Goal: Task Accomplishment & Management: Use online tool/utility

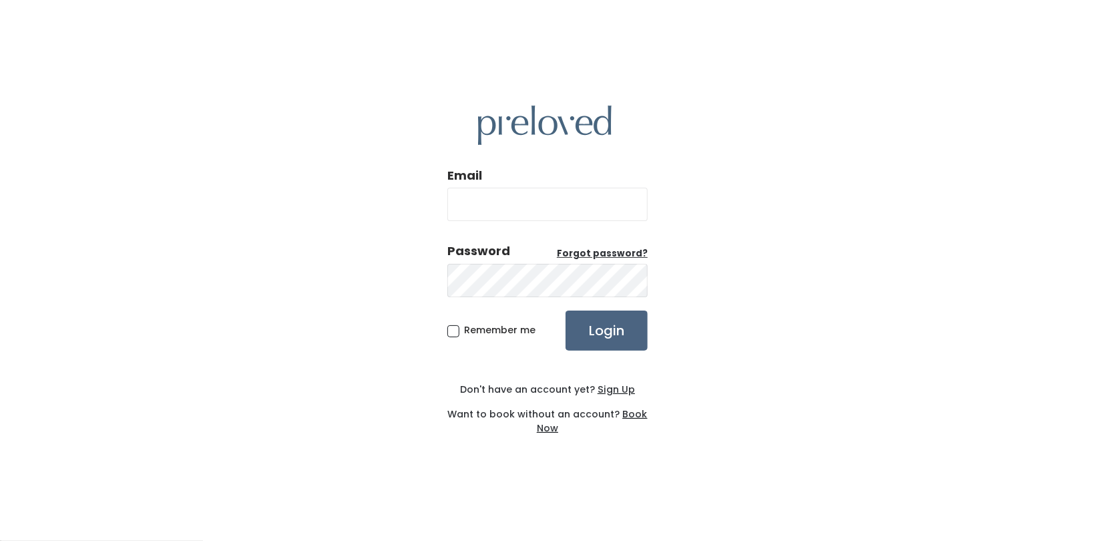
type input "[EMAIL_ADDRESS][DOMAIN_NAME]"
click at [602, 336] on input "Login" at bounding box center [606, 330] width 82 height 40
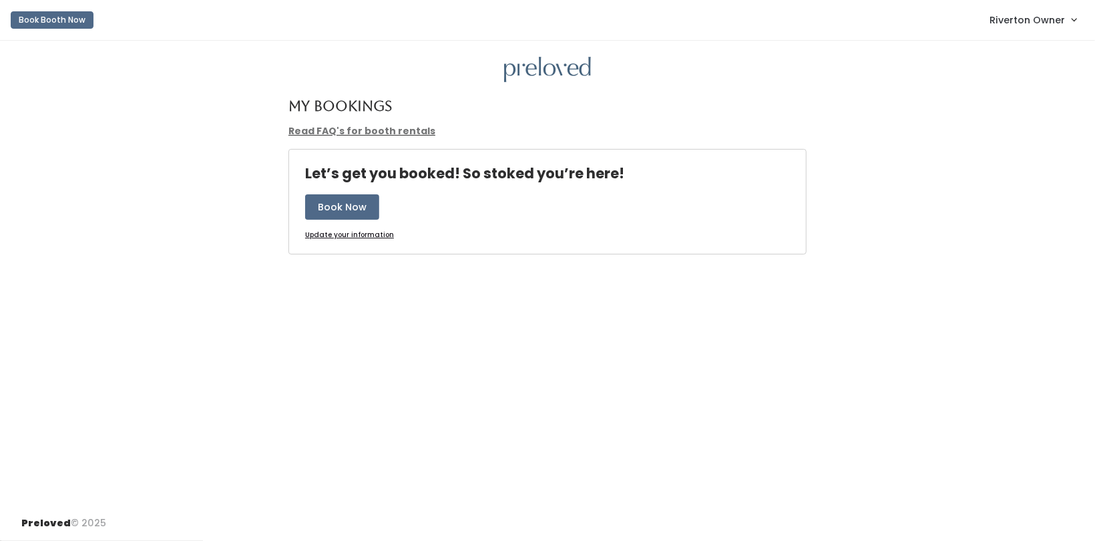
click at [1042, 22] on span "Riverton Owner" at bounding box center [1026, 20] width 75 height 15
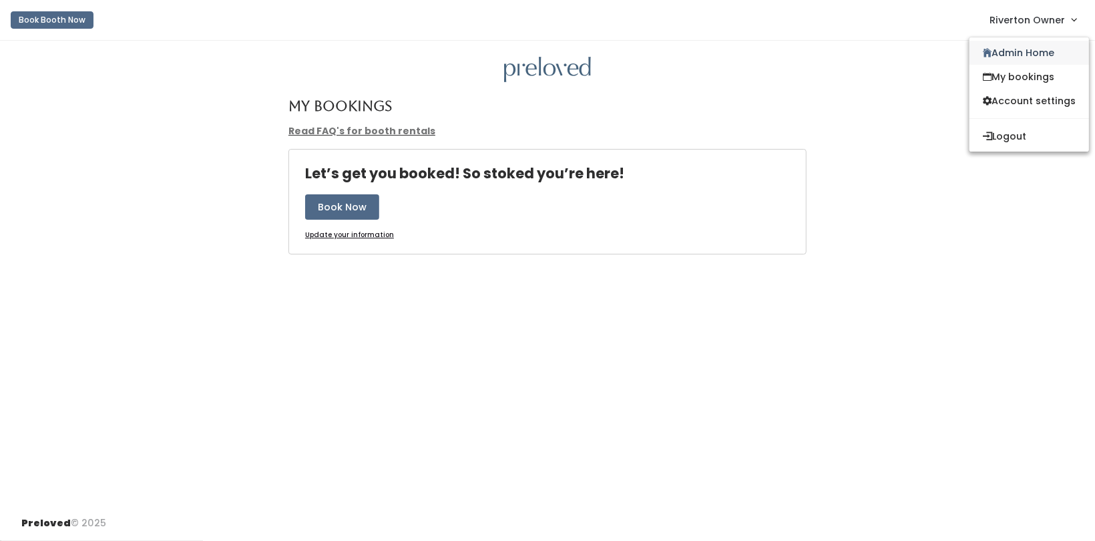
click at [1026, 55] on link "Admin Home" at bounding box center [1028, 53] width 119 height 24
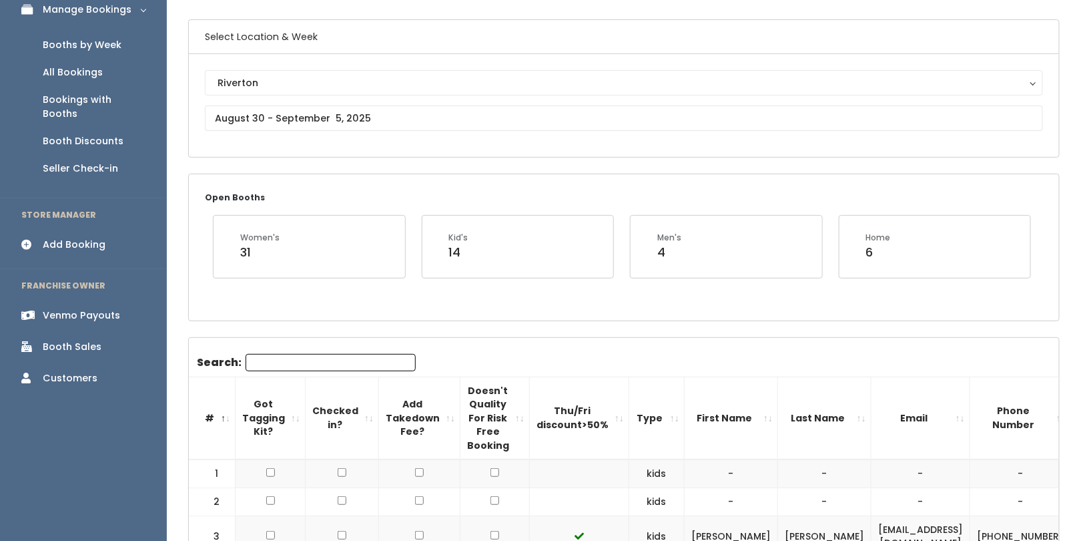
scroll to position [87, 0]
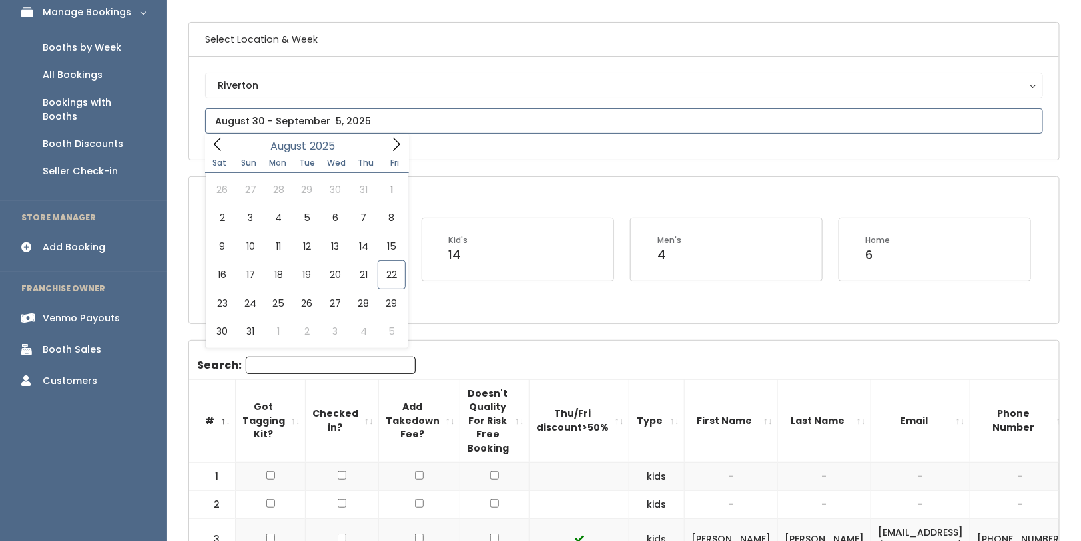
type input "August 16 to August 22"
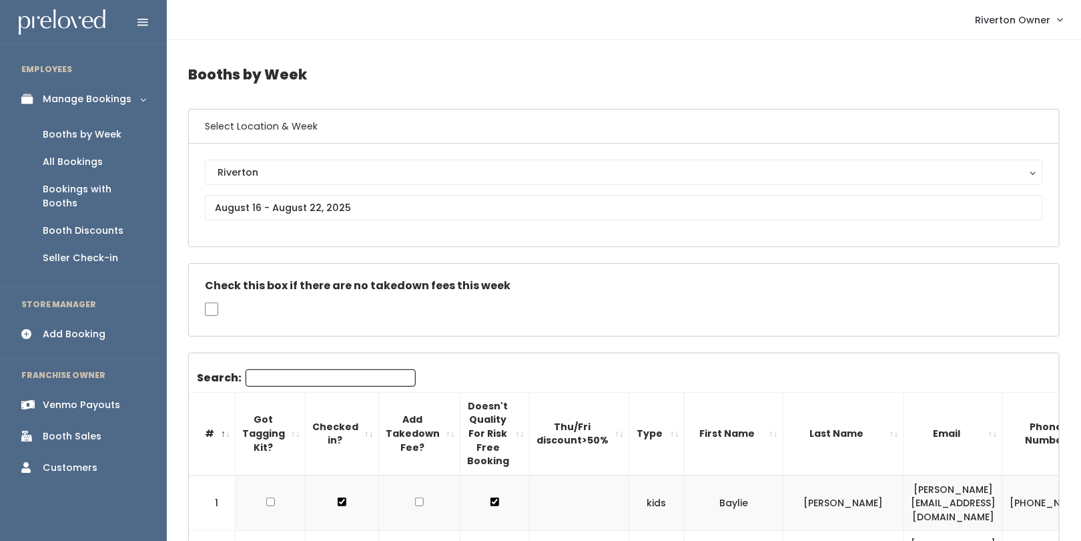
click at [68, 398] on div "Venmo Payouts" at bounding box center [81, 405] width 77 height 14
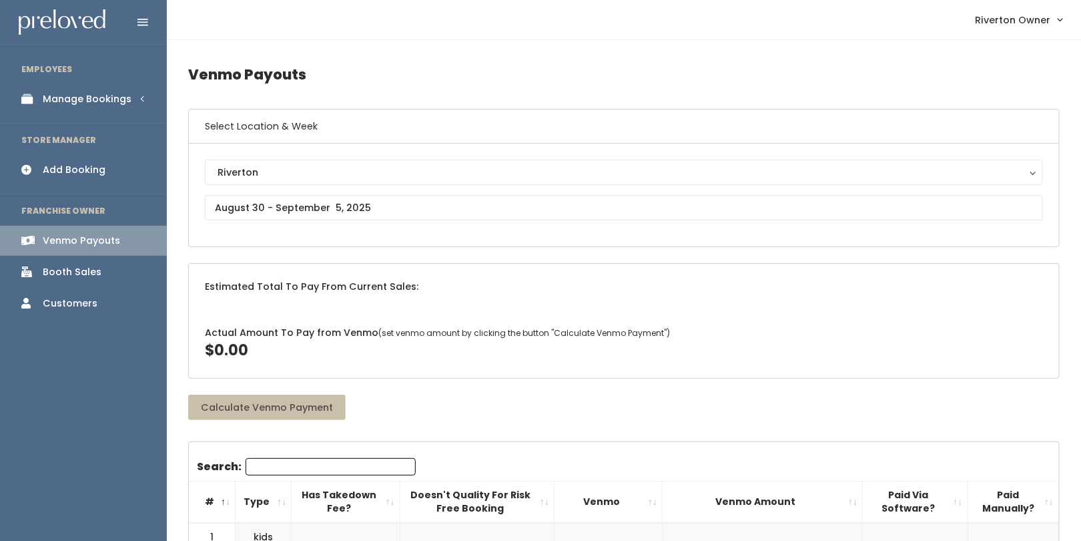
scroll to position [1, 0]
click at [346, 204] on input "text" at bounding box center [624, 206] width 838 height 25
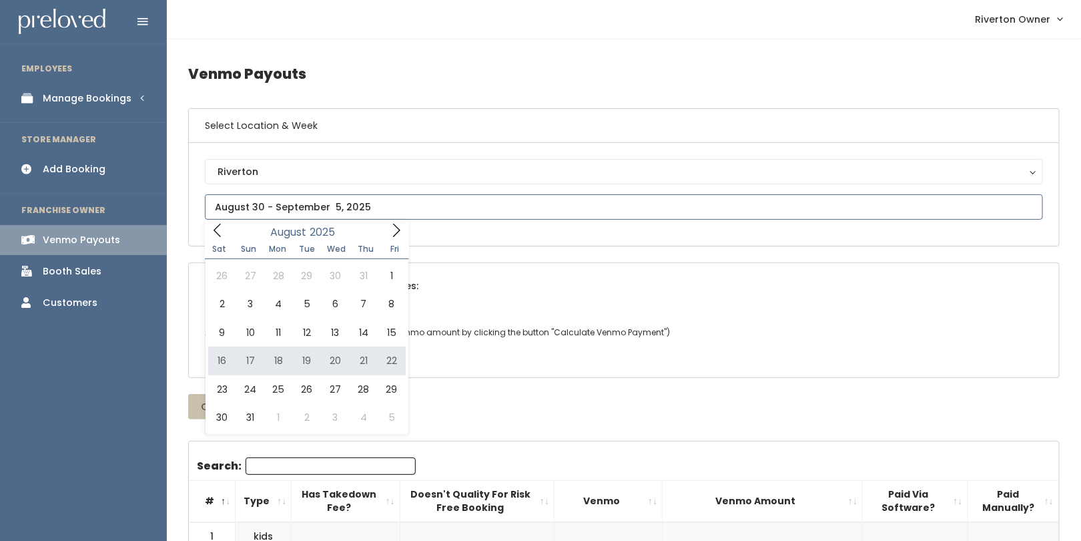
type input "[DATE] to [DATE]"
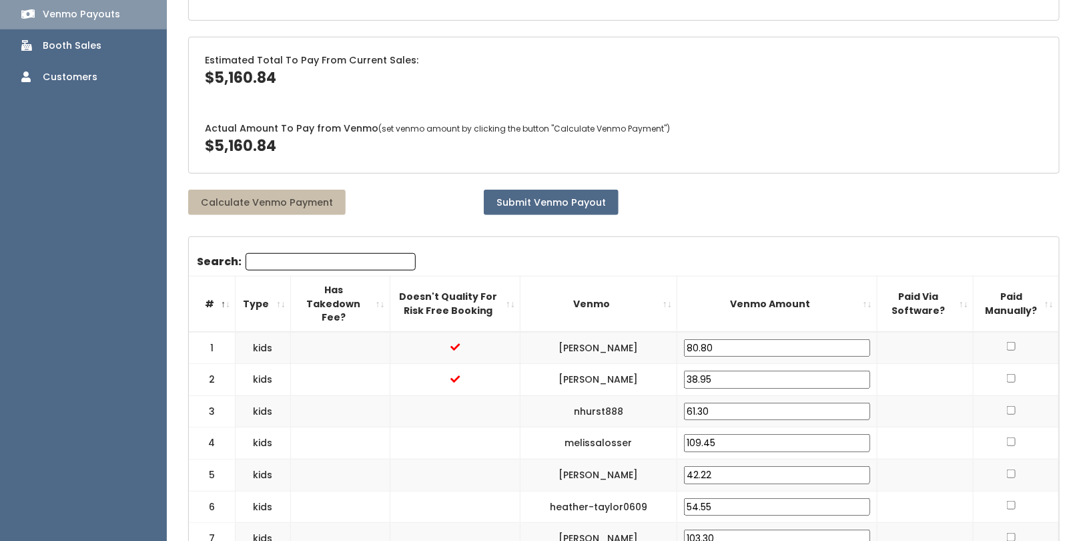
scroll to position [180, 0]
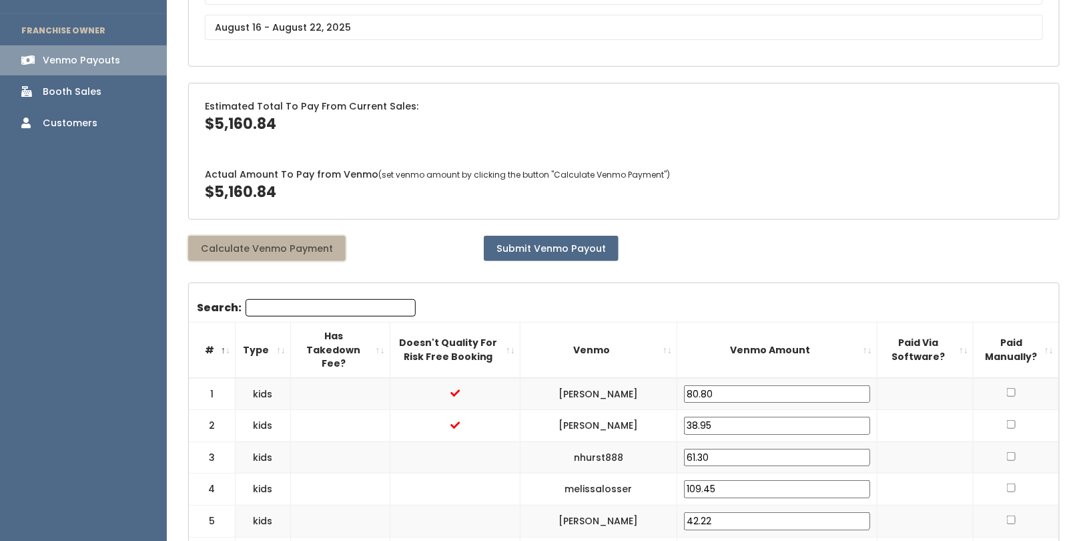
click at [258, 246] on button "Calculate Venmo Payment" at bounding box center [267, 248] width 158 height 25
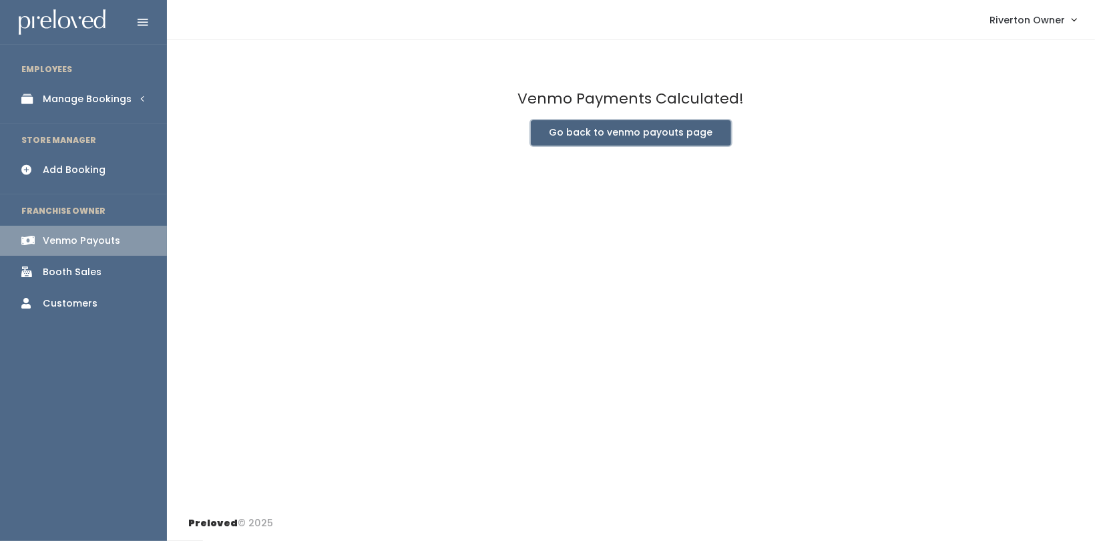
click at [640, 137] on button "Go back to venmo payouts page" at bounding box center [631, 132] width 200 height 25
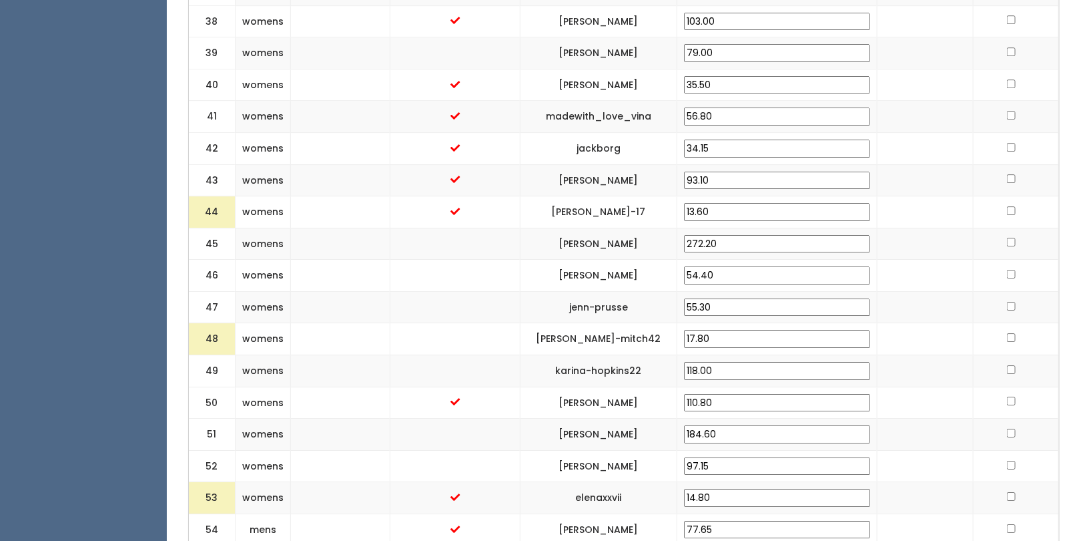
scroll to position [1763, 0]
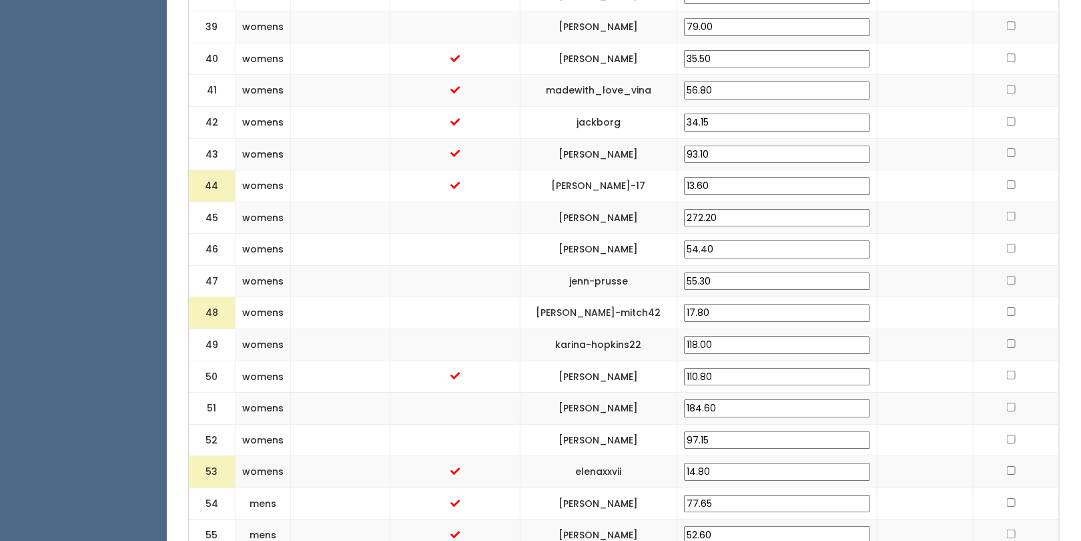
drag, startPoint x: 771, startPoint y: 278, endPoint x: 728, endPoint y: 271, distance: 43.9
click at [728, 297] on "48 womens [PERSON_NAME]-mitch42 17.80" at bounding box center [624, 313] width 870 height 32
type input "25.00"
click at [926, 329] on td at bounding box center [925, 345] width 96 height 32
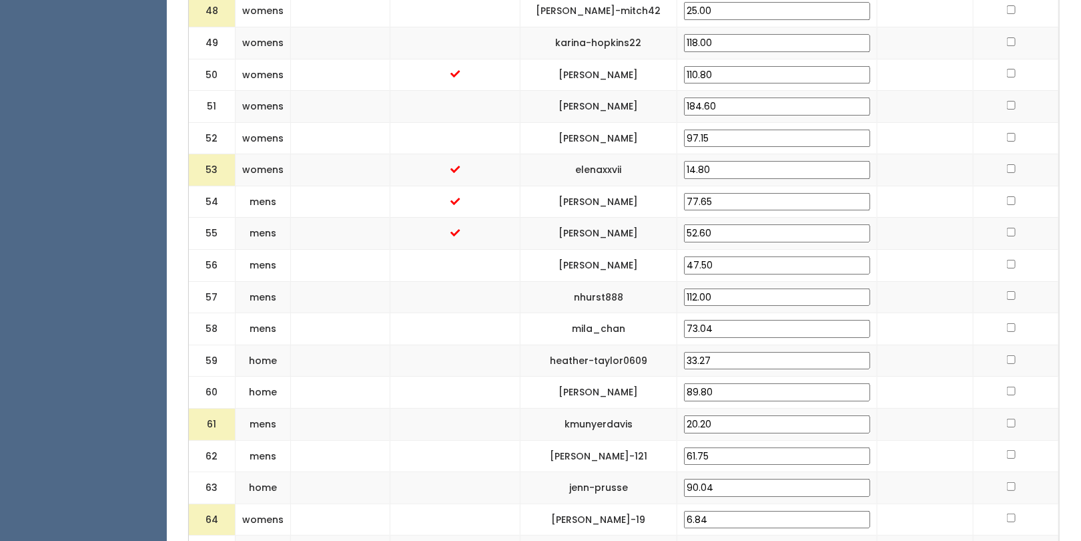
scroll to position [2076, 0]
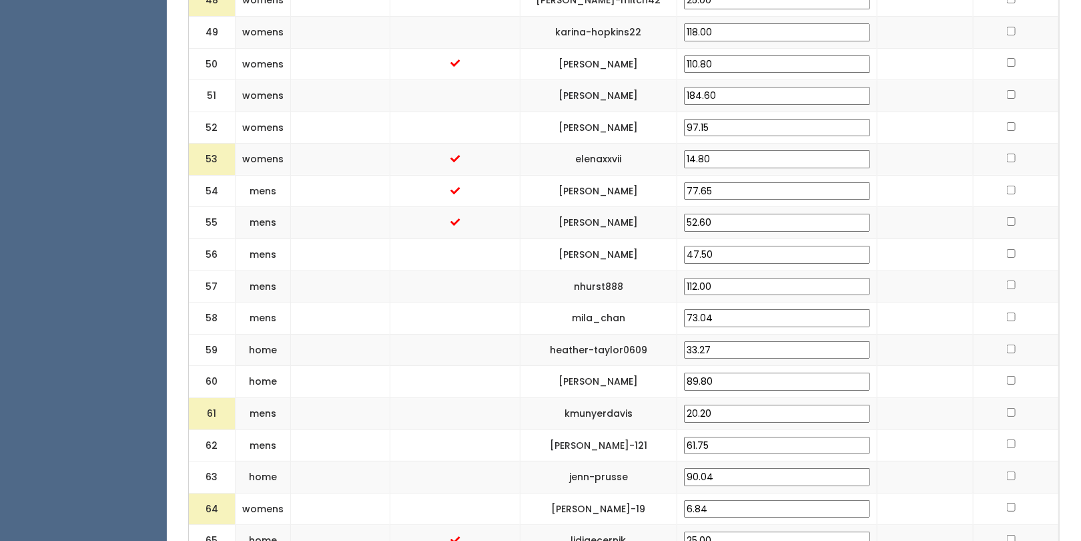
drag, startPoint x: 810, startPoint y: 372, endPoint x: 686, endPoint y: 366, distance: 124.3
click at [686, 397] on "61 mens kmunyerdavis 20.20" at bounding box center [624, 413] width 870 height 32
type input "25.00"
click at [982, 429] on td at bounding box center [1016, 445] width 85 height 32
click at [927, 429] on td at bounding box center [925, 445] width 96 height 32
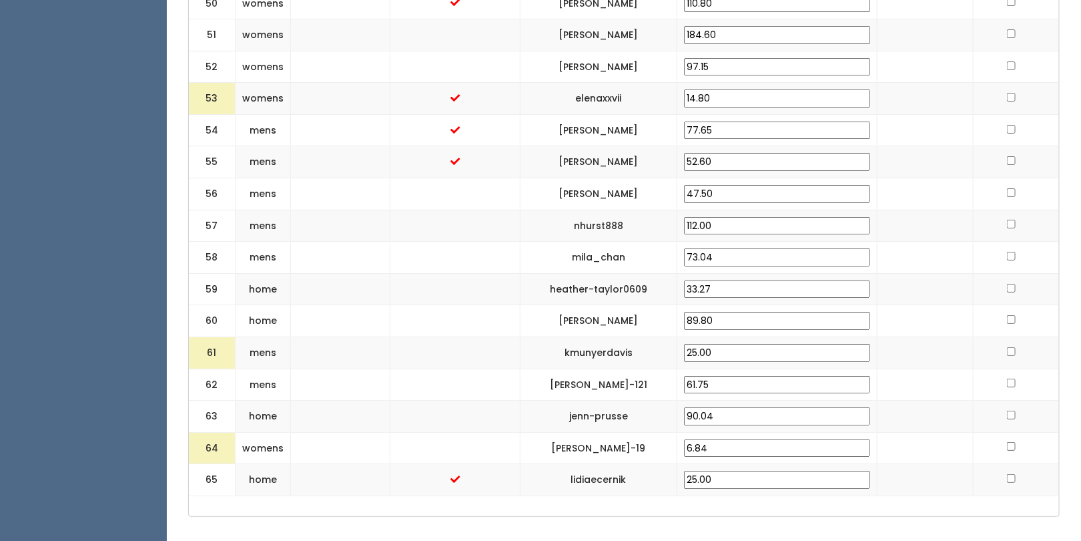
scroll to position [2140, 0]
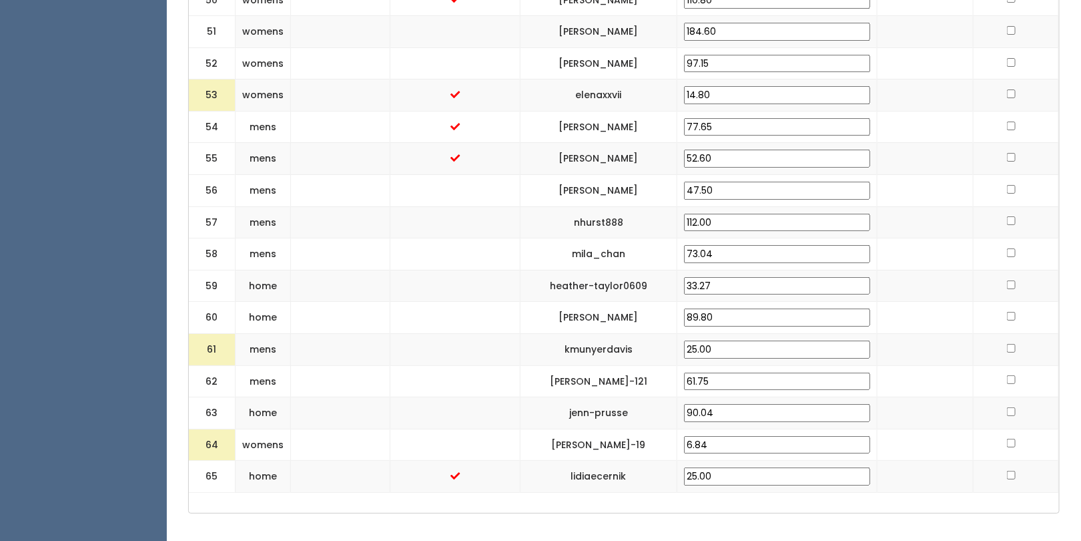
drag, startPoint x: 798, startPoint y: 399, endPoint x: 678, endPoint y: 398, distance: 119.5
click at [678, 428] on "64 womens [PERSON_NAME]-19 6.84" at bounding box center [624, 444] width 870 height 32
type input "25.00"
click at [902, 428] on td at bounding box center [925, 444] width 96 height 32
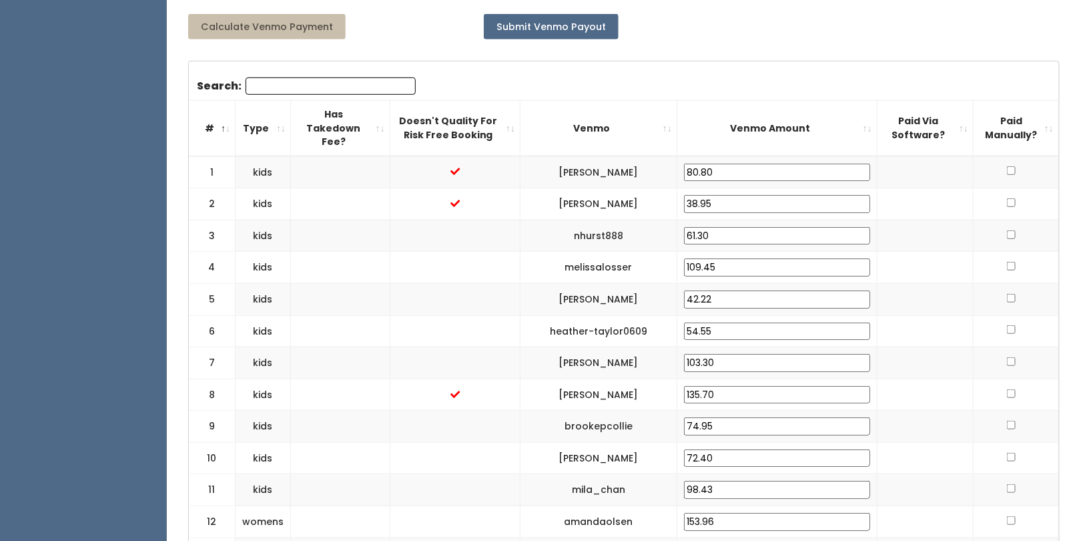
scroll to position [401, 0]
click at [1010, 167] on input "checkbox" at bounding box center [1011, 171] width 9 height 9
checkbox input "true"
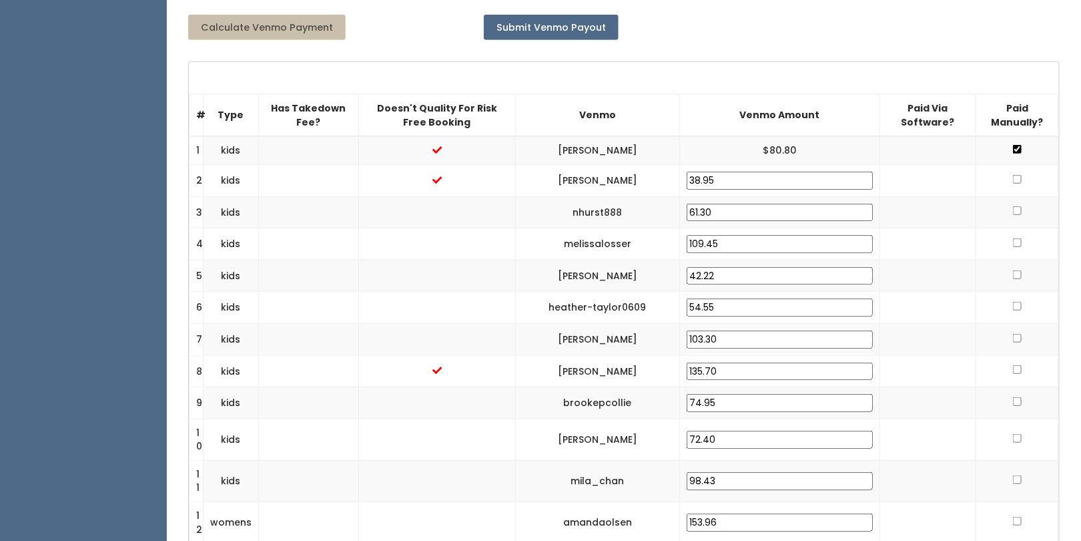
click at [1016, 175] on input "checkbox" at bounding box center [1017, 179] width 9 height 9
checkbox input "true"
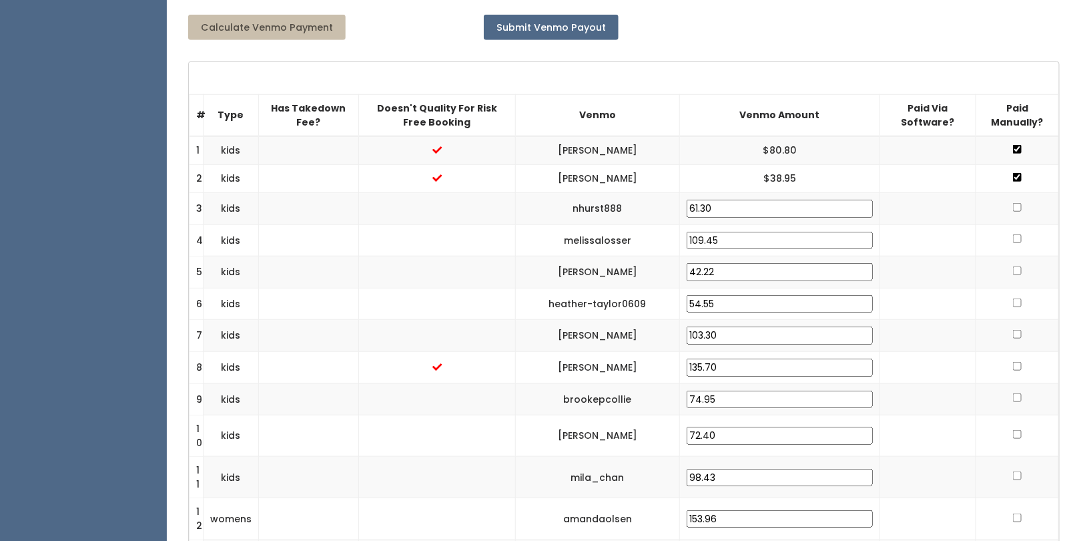
click at [1017, 205] on input "checkbox" at bounding box center [1017, 207] width 9 height 9
checkbox input "true"
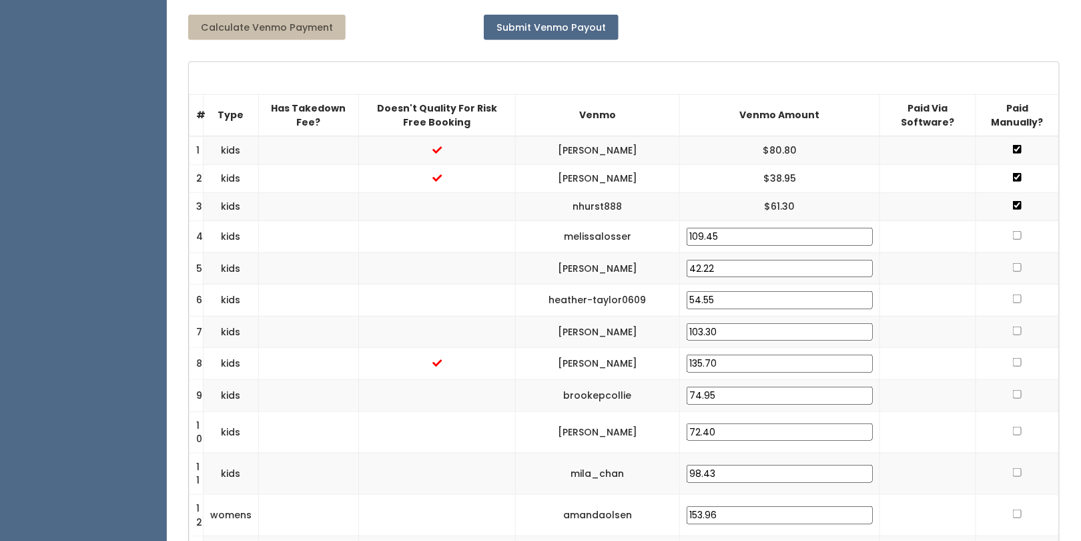
click at [1016, 234] on input "checkbox" at bounding box center [1017, 235] width 9 height 9
checkbox input "true"
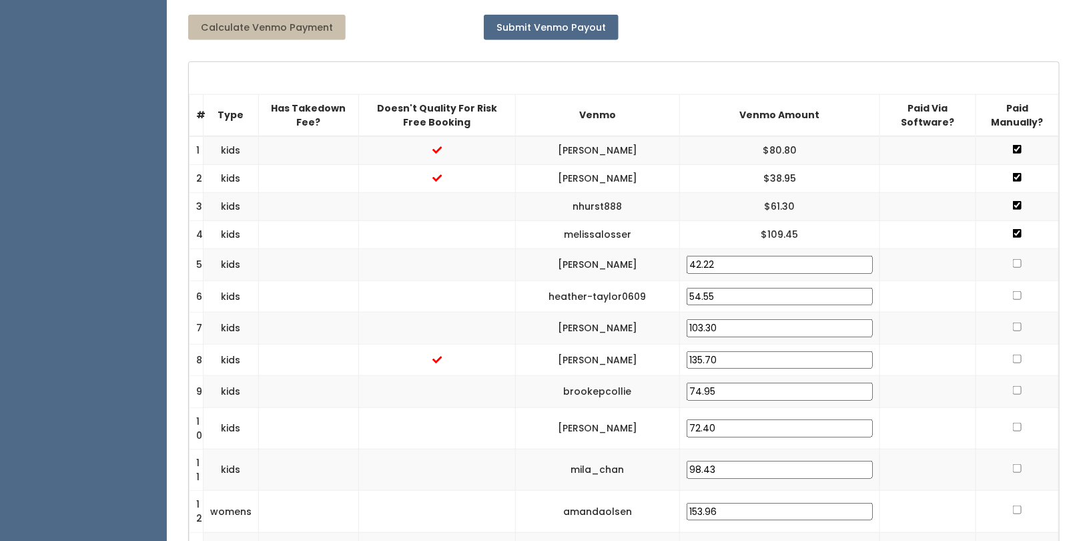
click at [1014, 259] on input "checkbox" at bounding box center [1017, 263] width 9 height 9
checkbox input "true"
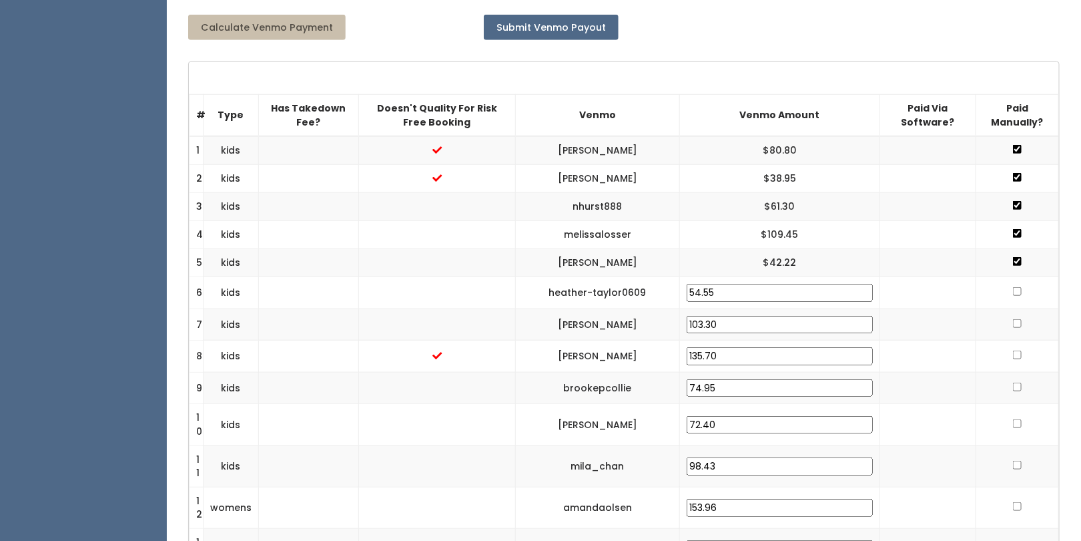
click at [1016, 280] on td at bounding box center [1017, 293] width 83 height 32
click at [1016, 287] on input "checkbox" at bounding box center [1017, 291] width 9 height 9
checkbox input "true"
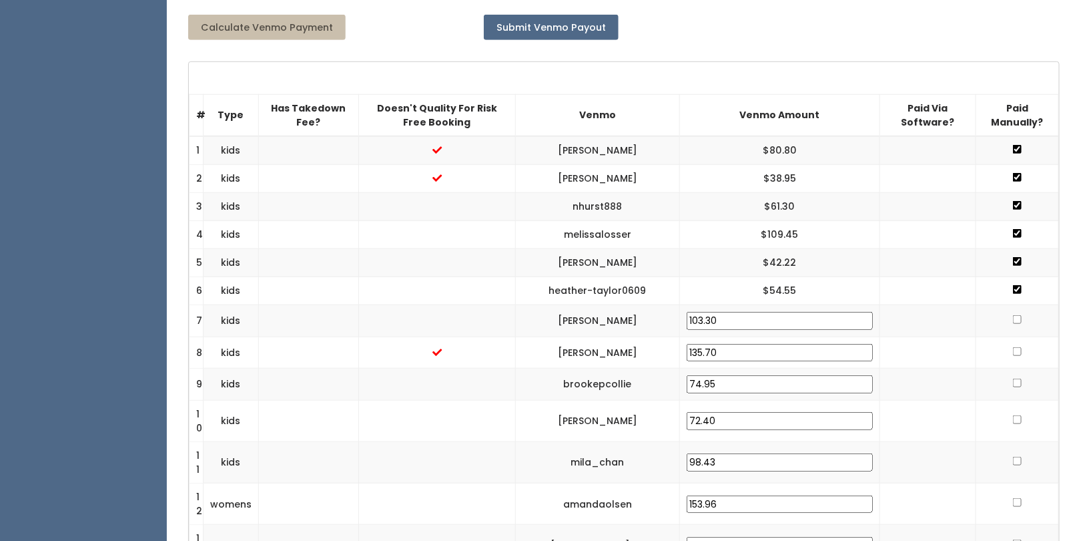
click at [1017, 316] on input "checkbox" at bounding box center [1017, 319] width 9 height 9
checkbox input "true"
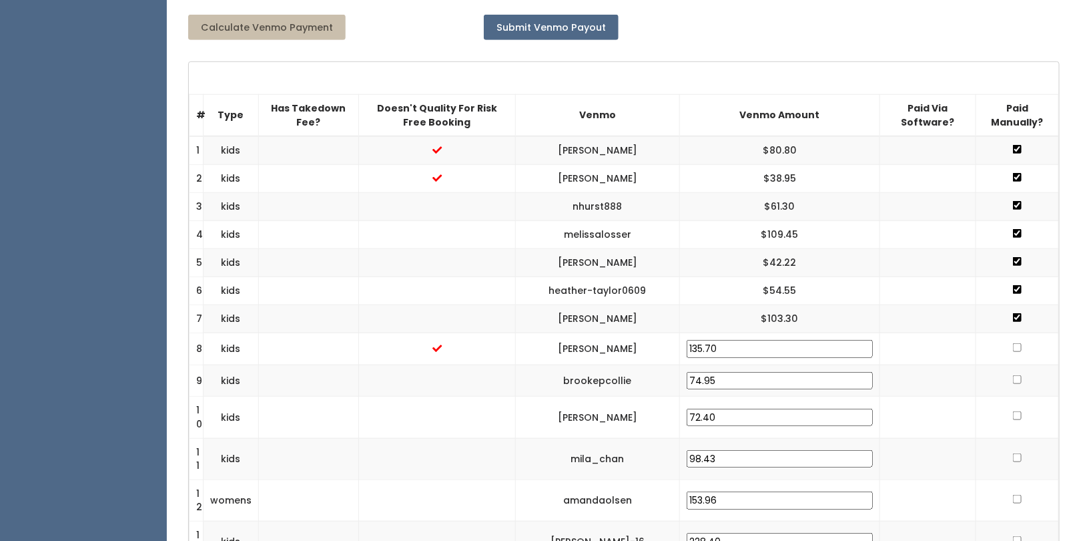
click at [1014, 343] on input "checkbox" at bounding box center [1017, 347] width 9 height 9
checkbox input "true"
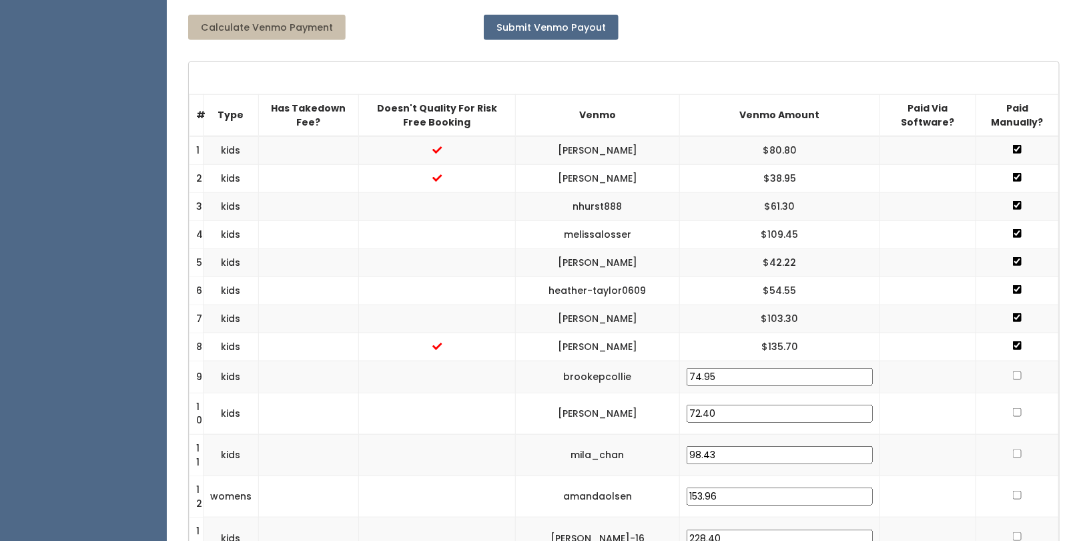
click at [1014, 371] on input "checkbox" at bounding box center [1017, 375] width 9 height 9
checkbox input "true"
click at [1013, 404] on input "checkbox" at bounding box center [1017, 408] width 9 height 9
checkbox input "true"
click at [1015, 445] on input "checkbox" at bounding box center [1017, 449] width 9 height 9
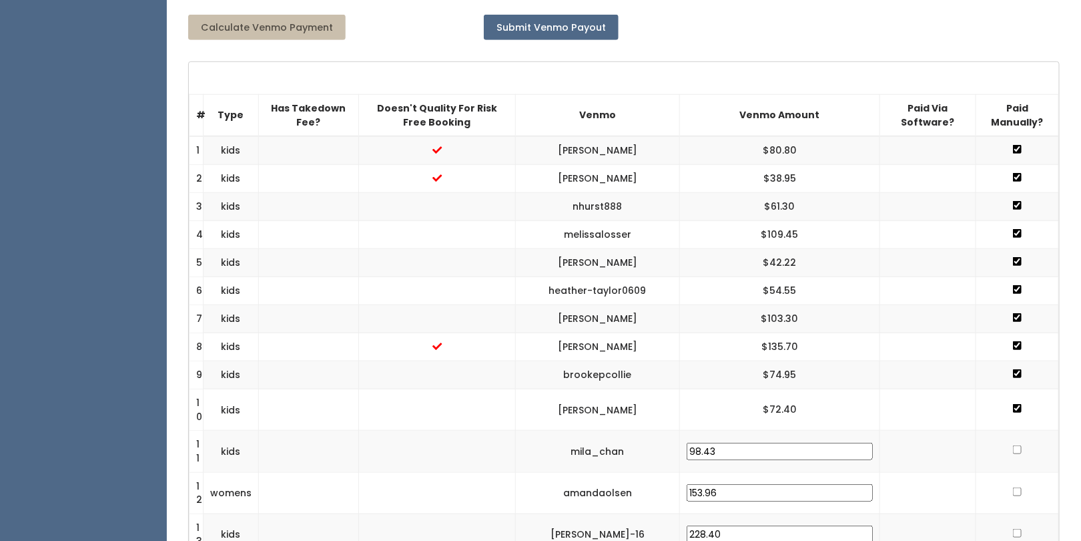
checkbox input "true"
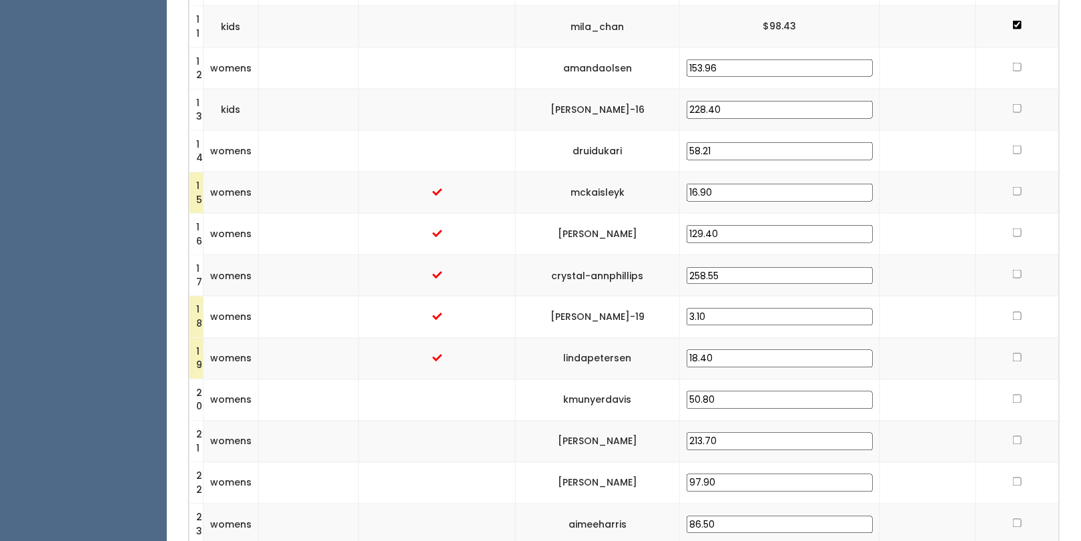
scroll to position [826, 0]
click at [1014, 62] on input "checkbox" at bounding box center [1017, 66] width 9 height 9
checkbox input "true"
click at [1014, 103] on input "checkbox" at bounding box center [1017, 107] width 9 height 9
checkbox input "true"
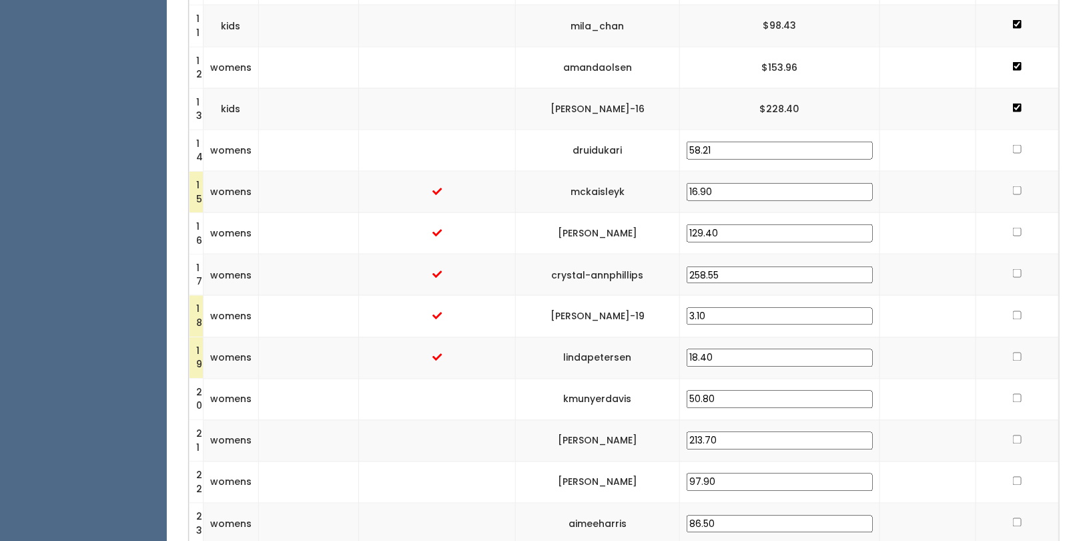
click at [1020, 145] on input "checkbox" at bounding box center [1017, 149] width 9 height 9
checkbox input "true"
click at [1018, 186] on input "checkbox" at bounding box center [1017, 190] width 9 height 9
checkbox input "true"
click at [1014, 228] on input "checkbox" at bounding box center [1017, 232] width 9 height 9
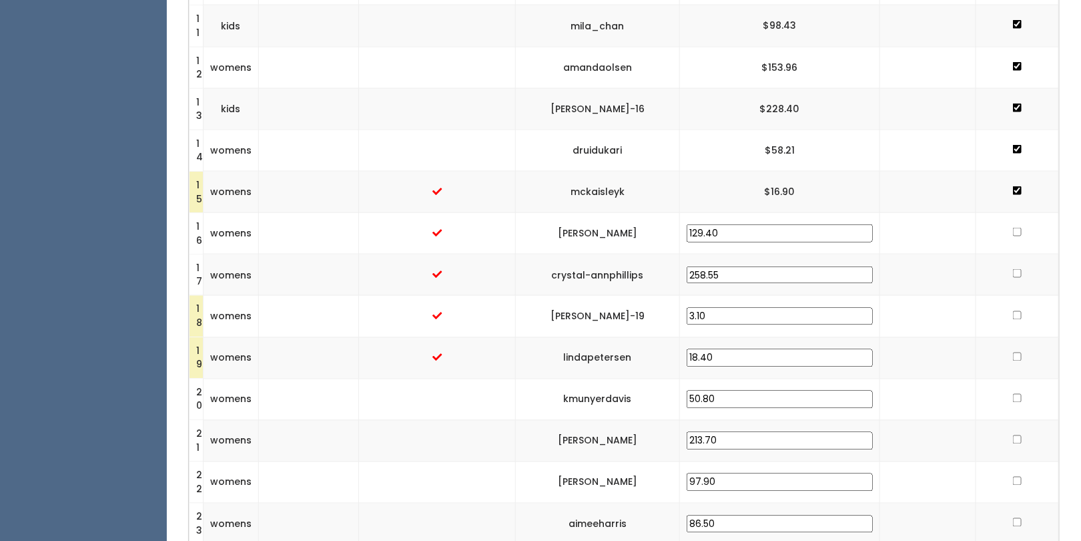
checkbox input "true"
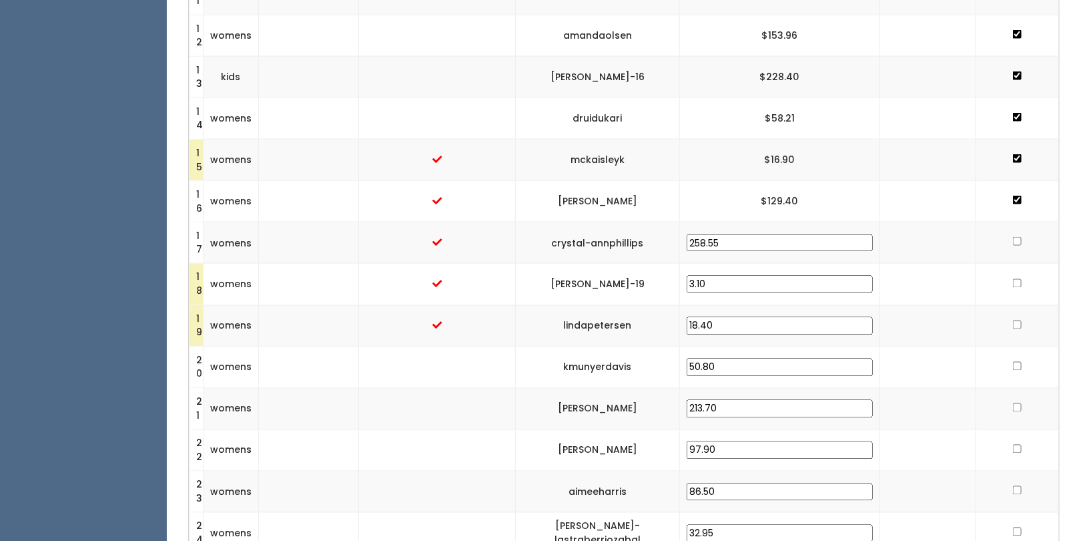
scroll to position [864, 0]
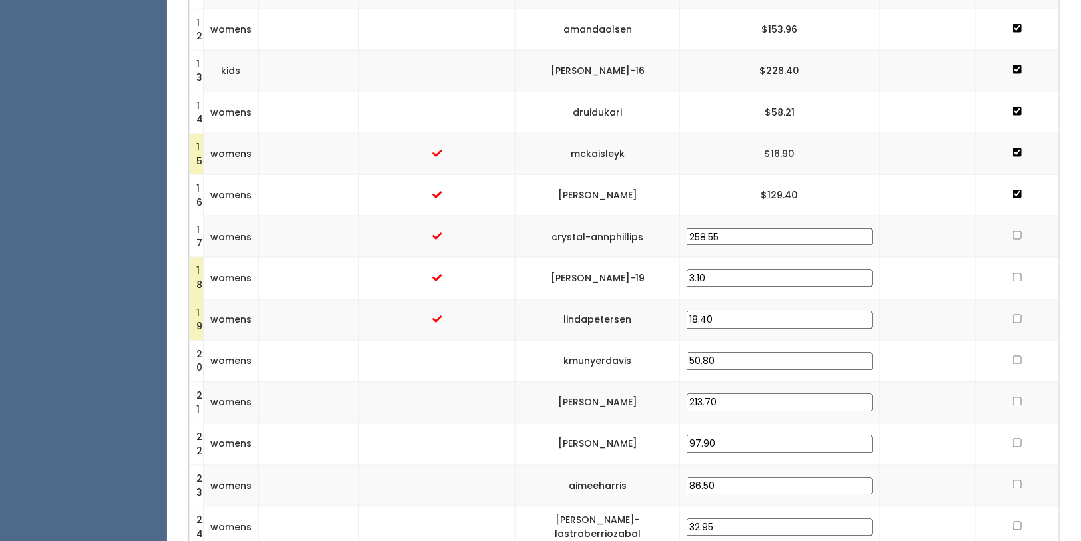
click at [1018, 221] on td at bounding box center [1017, 236] width 83 height 41
click at [1018, 231] on input "checkbox" at bounding box center [1017, 235] width 9 height 9
checkbox input "true"
click at [1019, 273] on input "checkbox" at bounding box center [1017, 277] width 9 height 9
checkbox input "true"
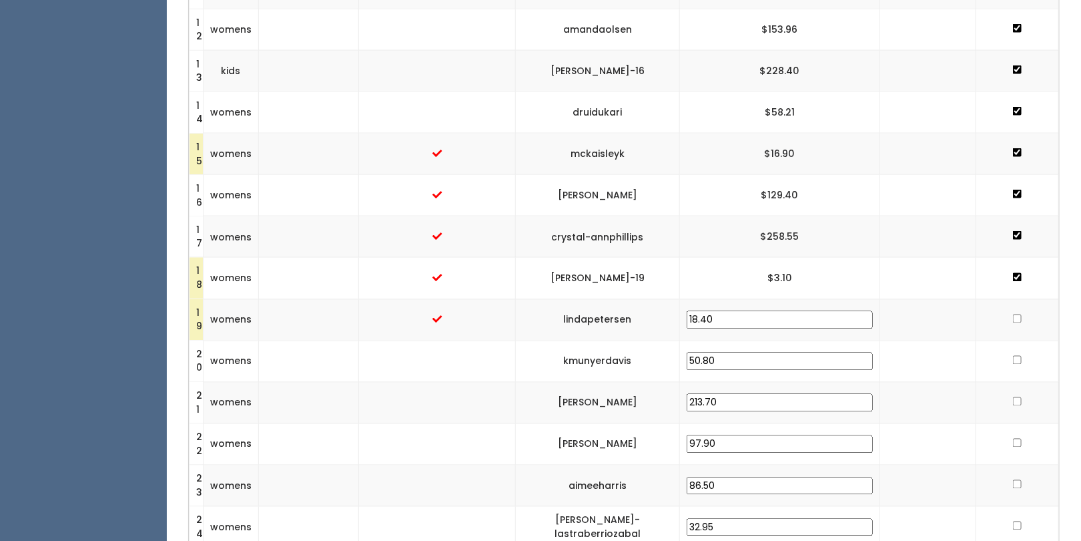
click at [1013, 314] on input "checkbox" at bounding box center [1017, 318] width 9 height 9
checkbox input "true"
click at [1016, 356] on input "checkbox" at bounding box center [1017, 360] width 9 height 9
checkbox input "true"
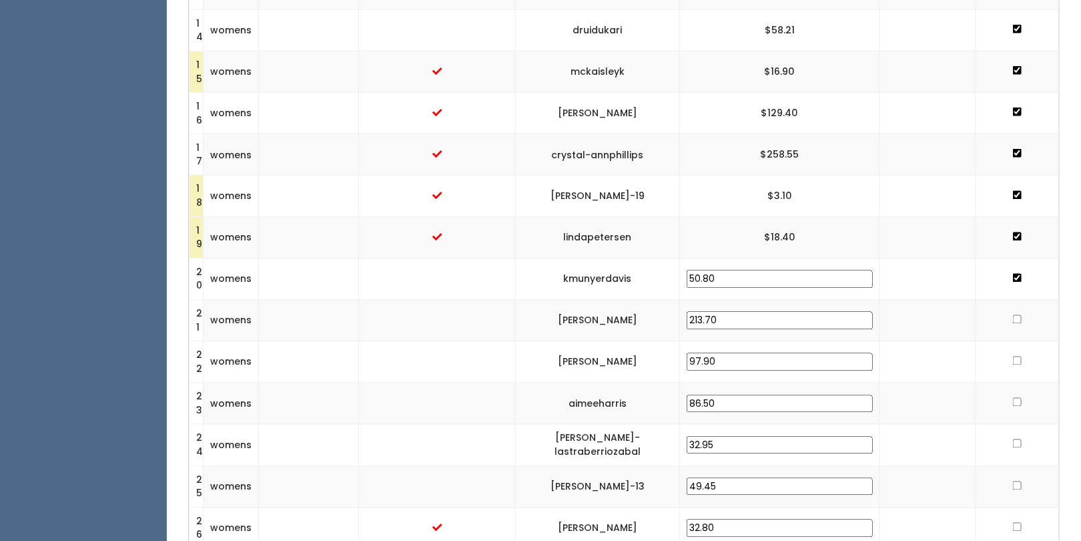
scroll to position [948, 0]
click at [1024, 310] on td at bounding box center [1017, 318] width 83 height 41
click at [1018, 314] on input "checkbox" at bounding box center [1017, 318] width 9 height 9
checkbox input "true"
click at [1014, 355] on input "checkbox" at bounding box center [1017, 359] width 9 height 9
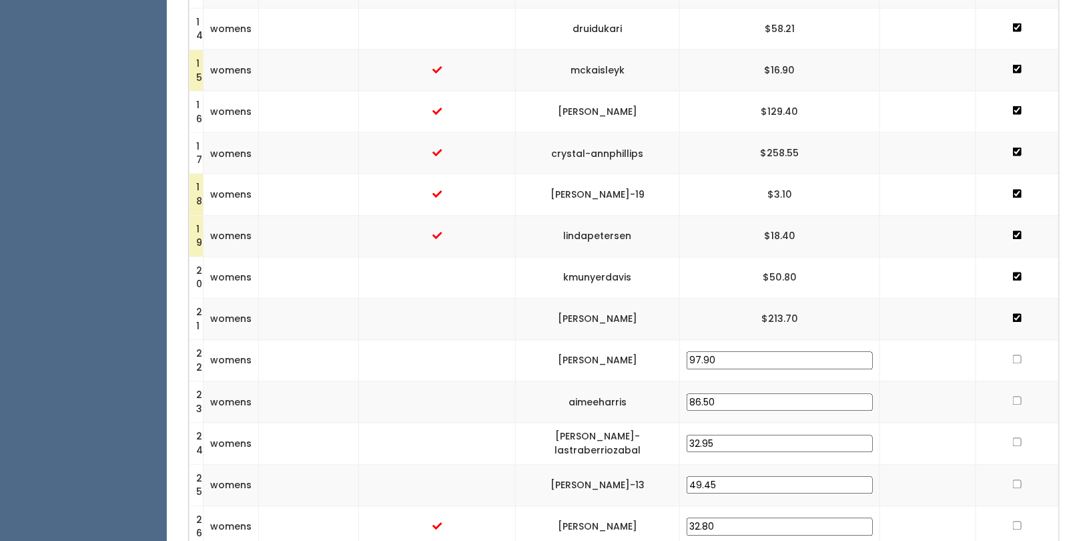
checkbox input "true"
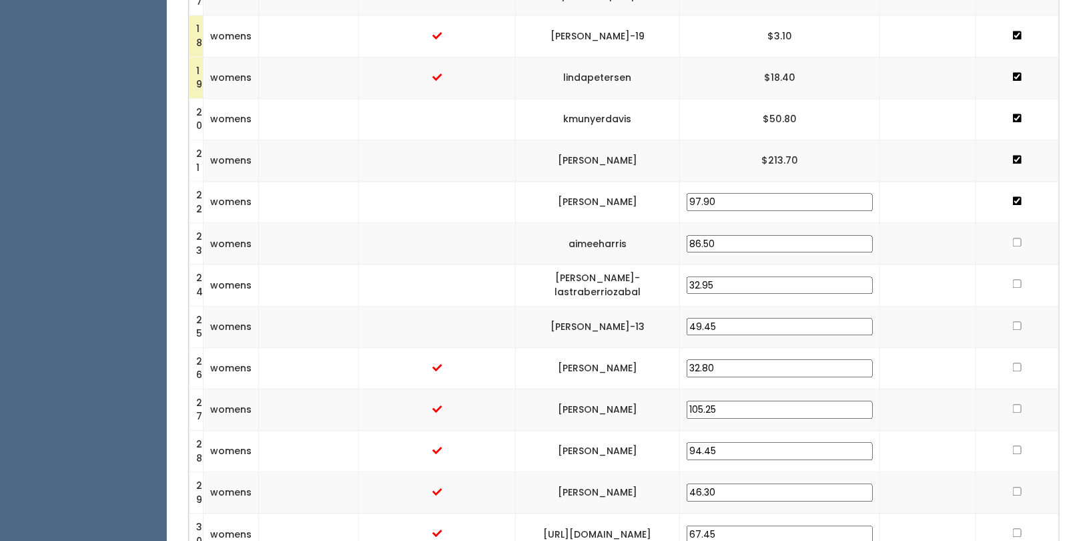
scroll to position [1108, 0]
click at [1019, 236] on input "checkbox" at bounding box center [1017, 240] width 9 height 9
checkbox input "true"
click at [1013, 278] on input "checkbox" at bounding box center [1017, 282] width 9 height 9
checkbox input "true"
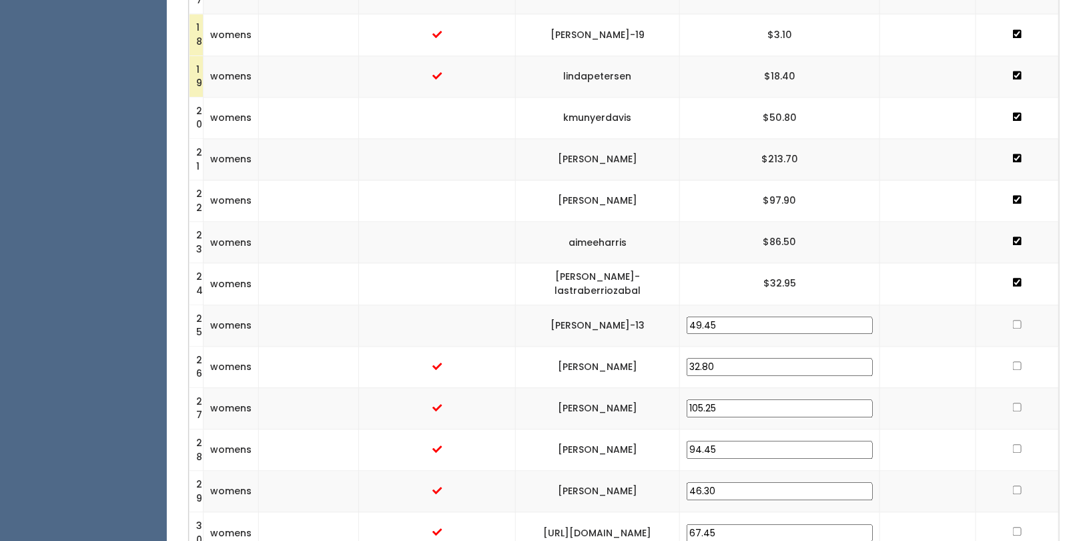
click at [1018, 320] on input "checkbox" at bounding box center [1017, 324] width 9 height 9
checkbox input "true"
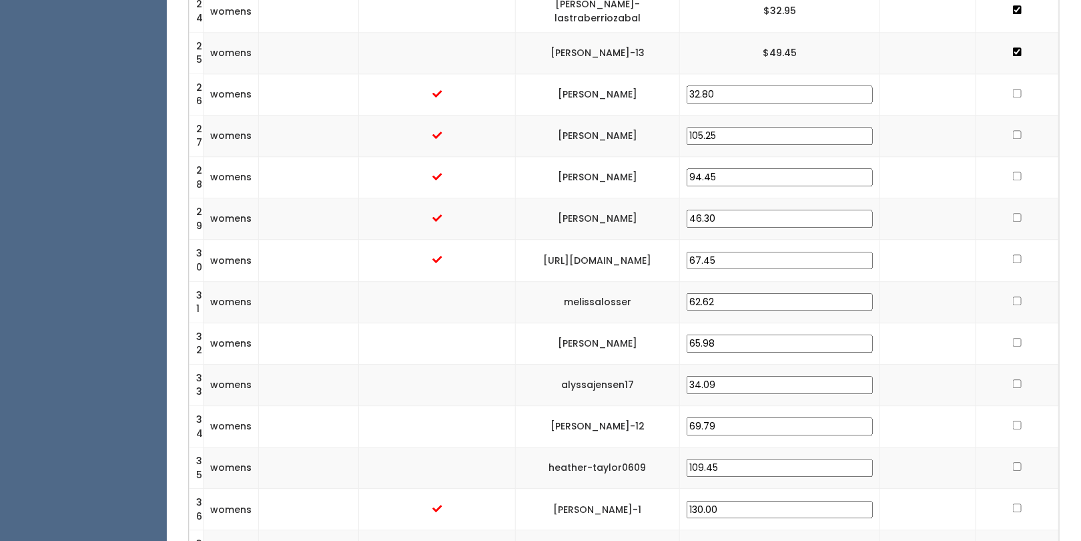
scroll to position [1307, 0]
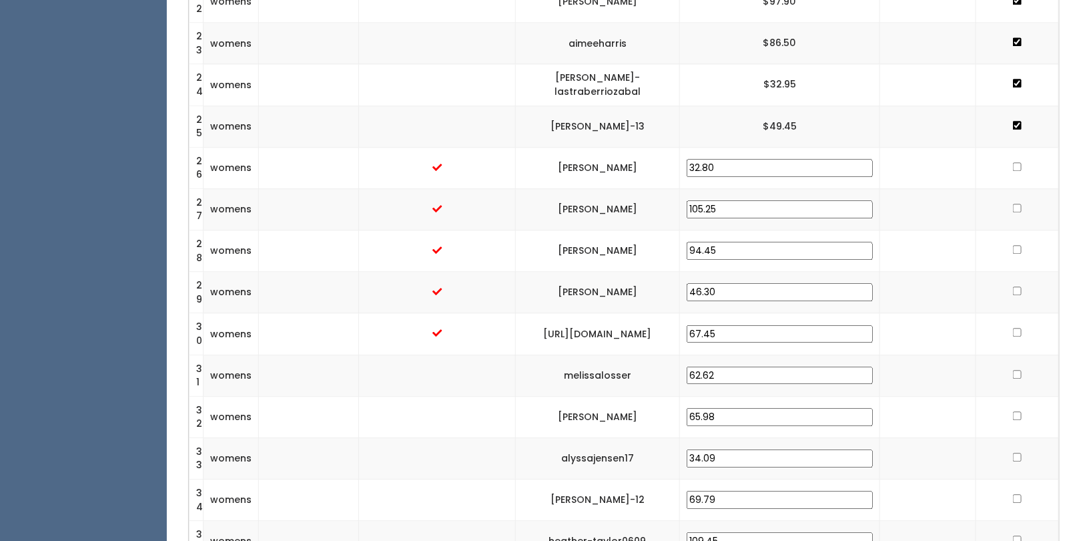
click at [1016, 162] on td at bounding box center [1017, 167] width 83 height 41
click at [1016, 162] on input "checkbox" at bounding box center [1017, 166] width 9 height 9
checkbox input "true"
click at [976, 207] on td at bounding box center [1017, 208] width 83 height 41
click at [1018, 204] on input "checkbox" at bounding box center [1017, 208] width 9 height 9
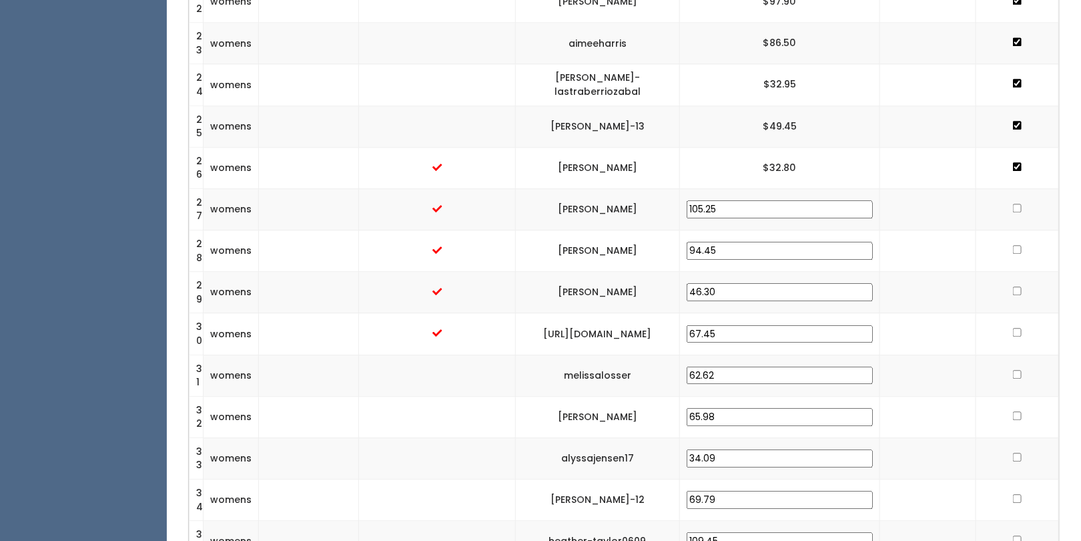
checkbox input "true"
click at [1017, 245] on input "checkbox" at bounding box center [1017, 249] width 9 height 9
checkbox input "true"
click at [1019, 286] on input "checkbox" at bounding box center [1017, 290] width 9 height 9
checkbox input "true"
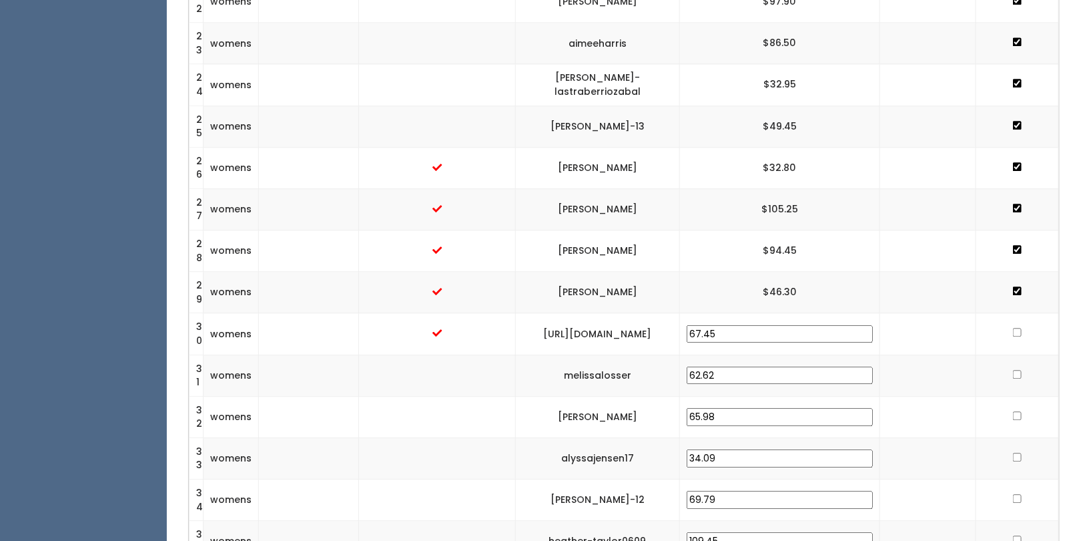
click at [1018, 328] on input "checkbox" at bounding box center [1017, 332] width 9 height 9
checkbox input "true"
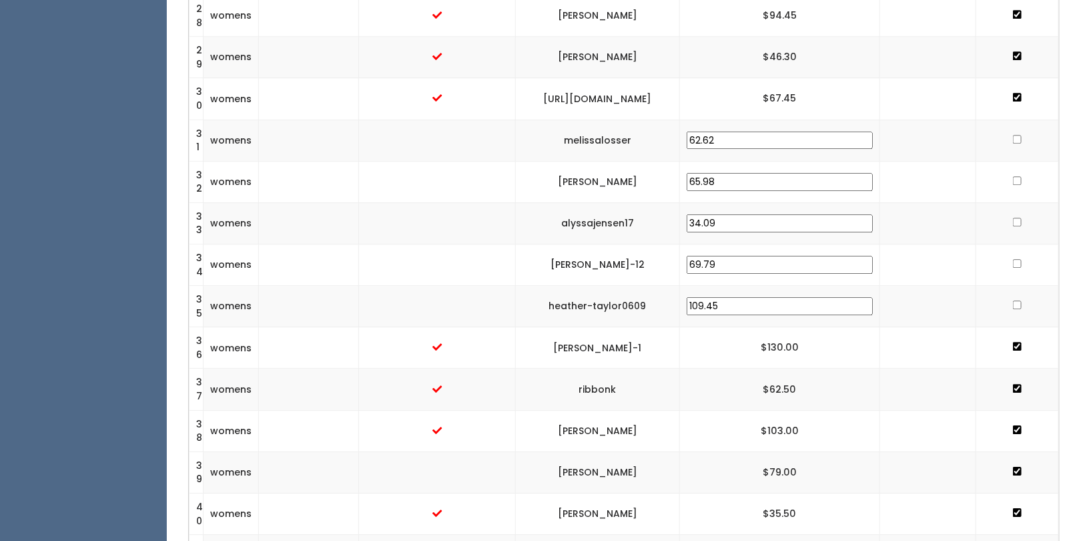
scroll to position [1549, 0]
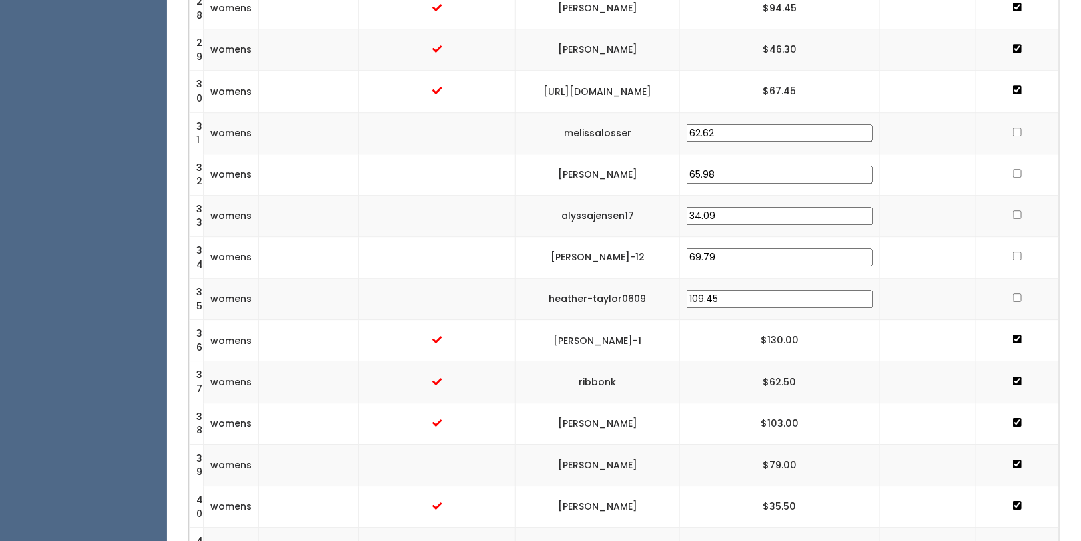
click at [636, 485] on td "[PERSON_NAME]" at bounding box center [598, 505] width 164 height 41
click at [1013, 127] on input "checkbox" at bounding box center [1017, 131] width 9 height 9
checkbox input "true"
click at [1016, 169] on input "checkbox" at bounding box center [1017, 173] width 9 height 9
checkbox input "true"
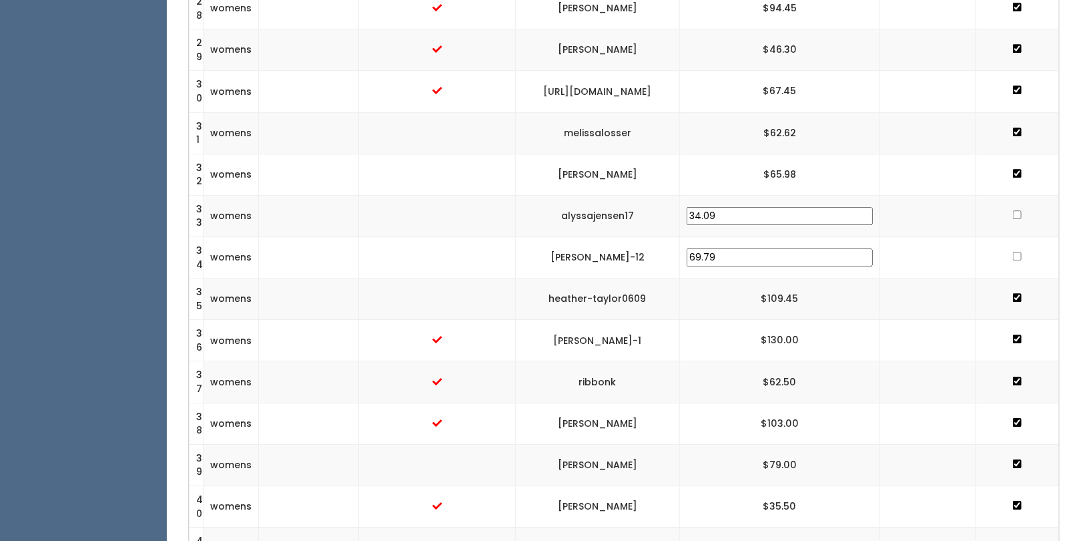
click at [1014, 208] on td at bounding box center [1017, 215] width 83 height 41
click at [1014, 210] on input "checkbox" at bounding box center [1017, 214] width 9 height 9
checkbox input "true"
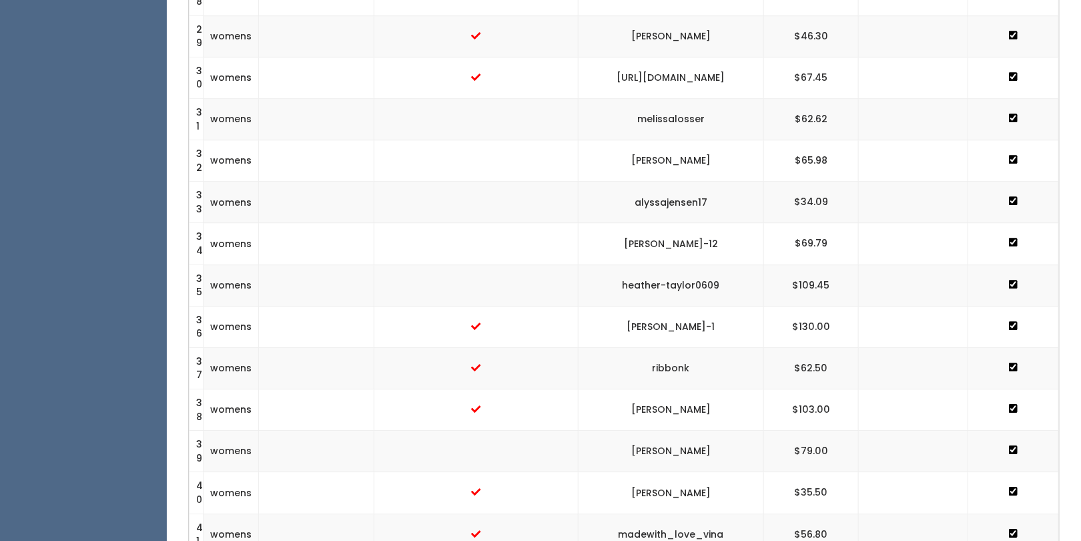
click at [978, 266] on td at bounding box center [1013, 284] width 91 height 41
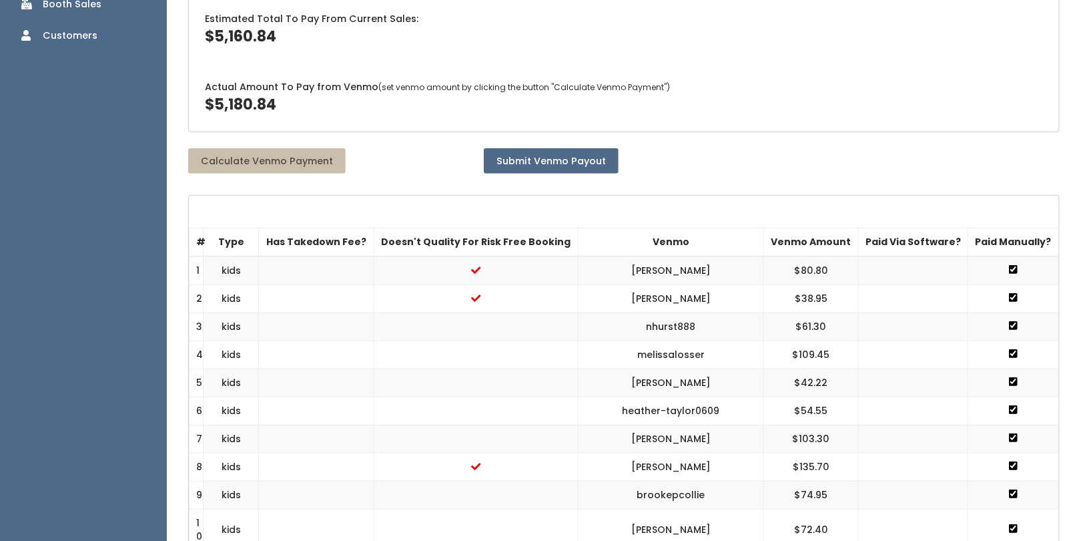
scroll to position [0, 0]
